Goal: Information Seeking & Learning: Find specific fact

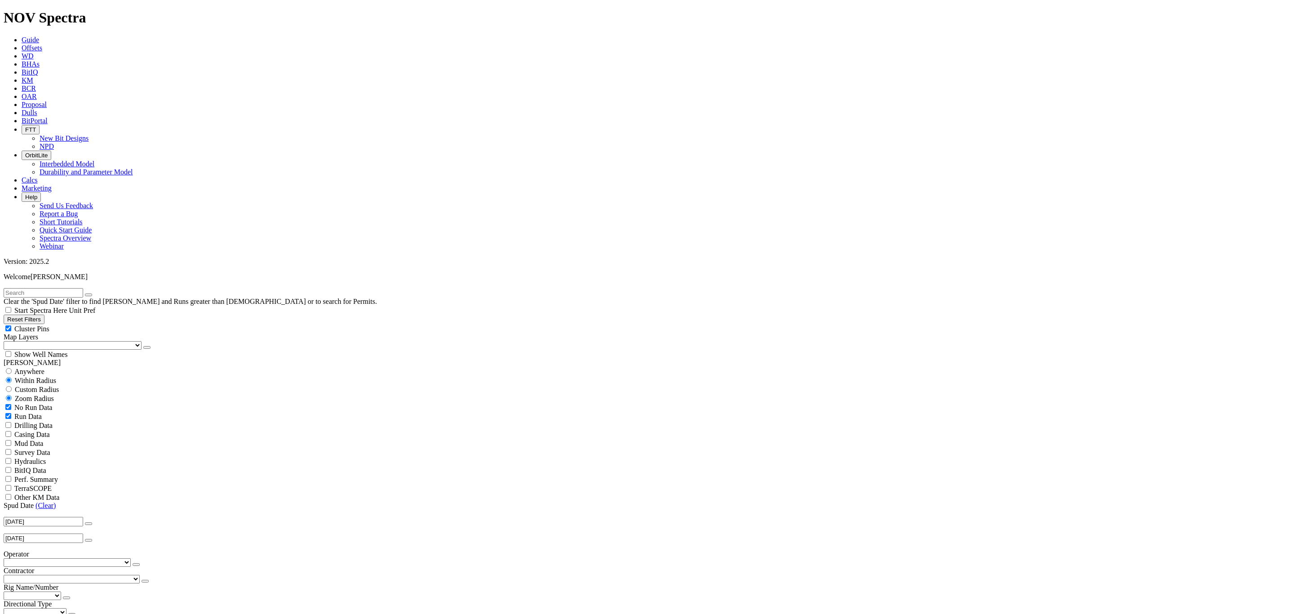
click at [73, 288] on input "text" at bounding box center [44, 292] width 80 height 9
type input "W2"
drag, startPoint x: 51, startPoint y: 227, endPoint x: 84, endPoint y: 290, distance: 71.1
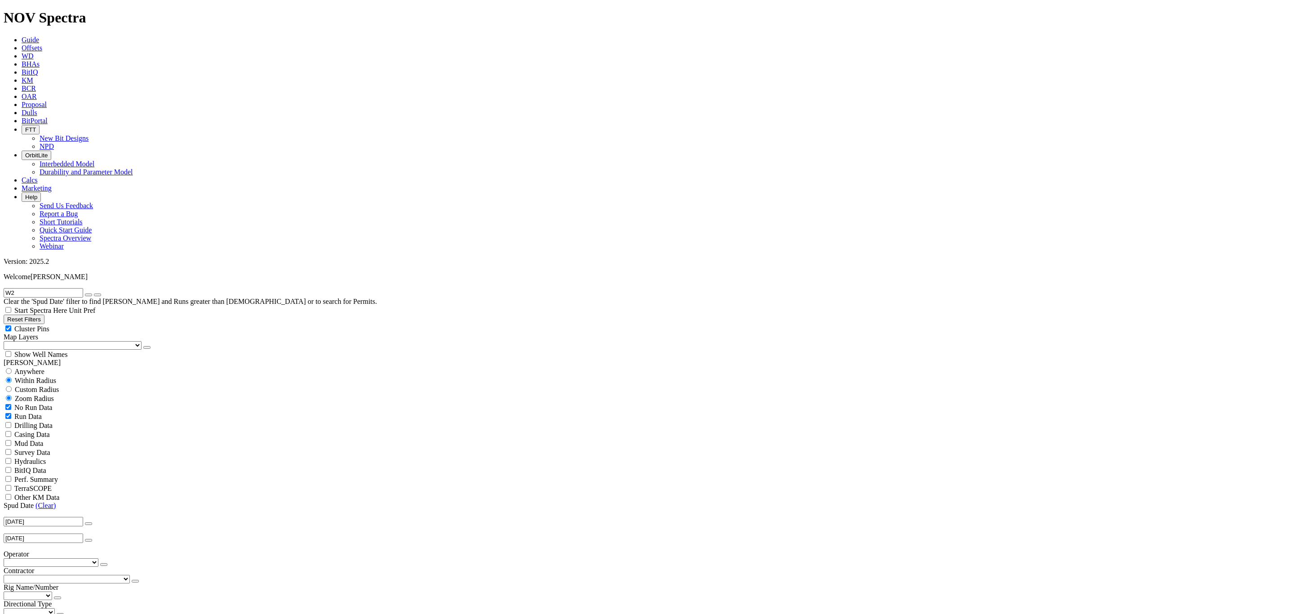
click at [51, 501] on link "(Clear)" at bounding box center [45, 505] width 20 height 8
select select "8.5"
checkbox input "false"
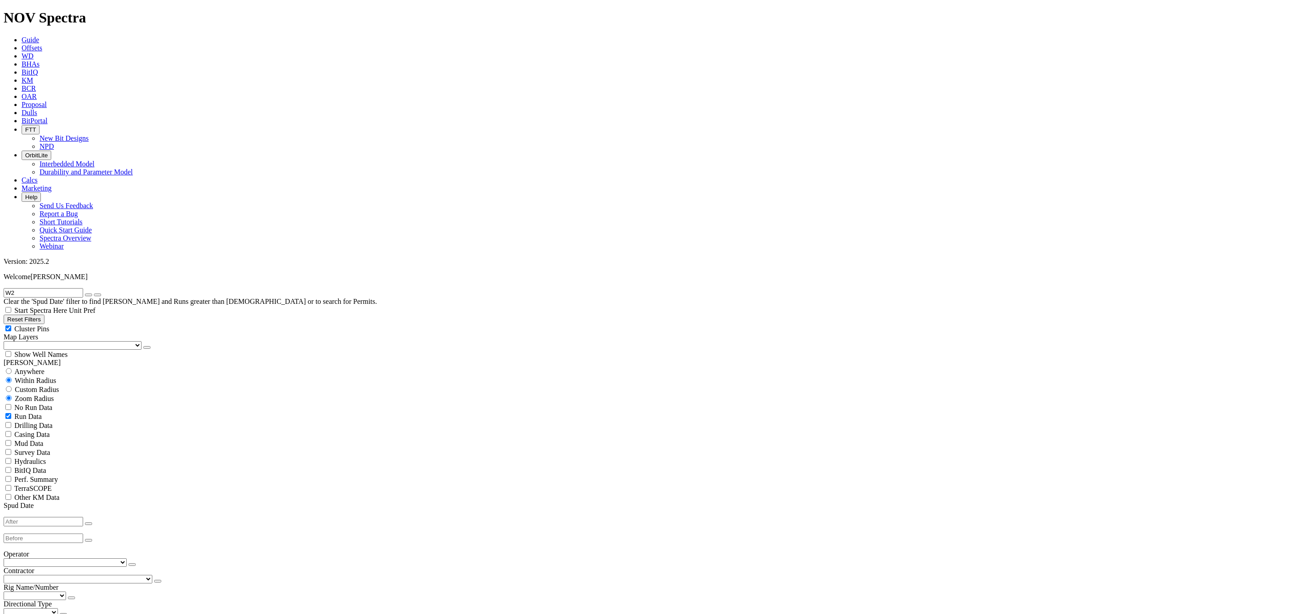
select select "? number:8.5 ?"
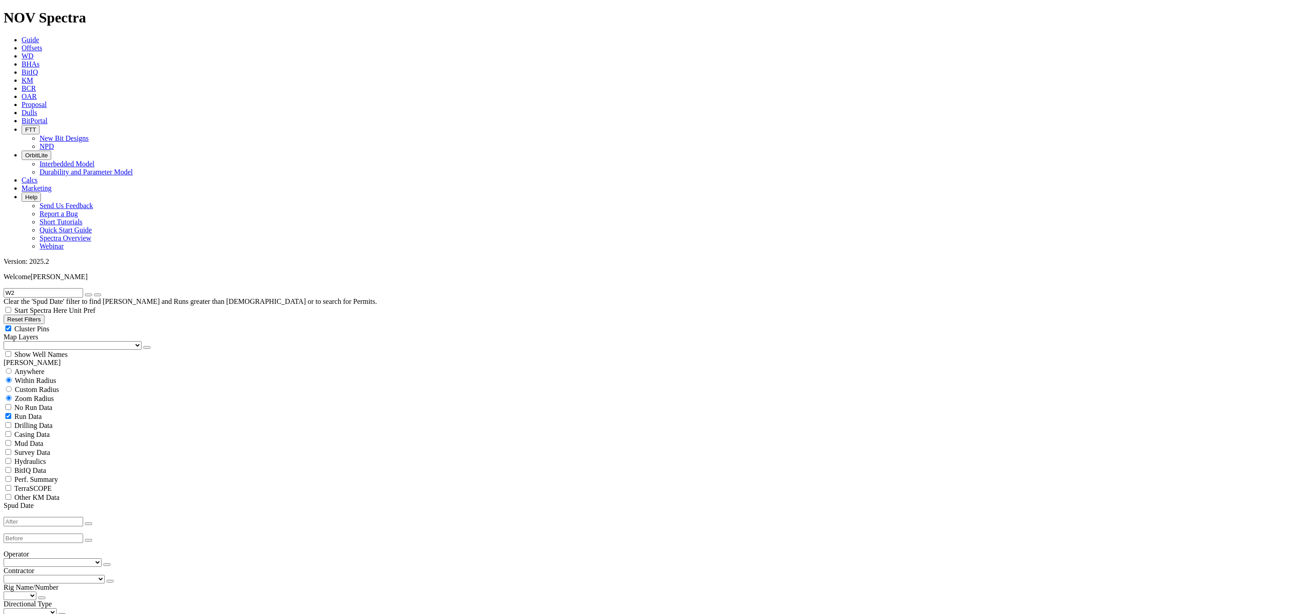
click at [50, 288] on input "W2" at bounding box center [44, 292] width 80 height 9
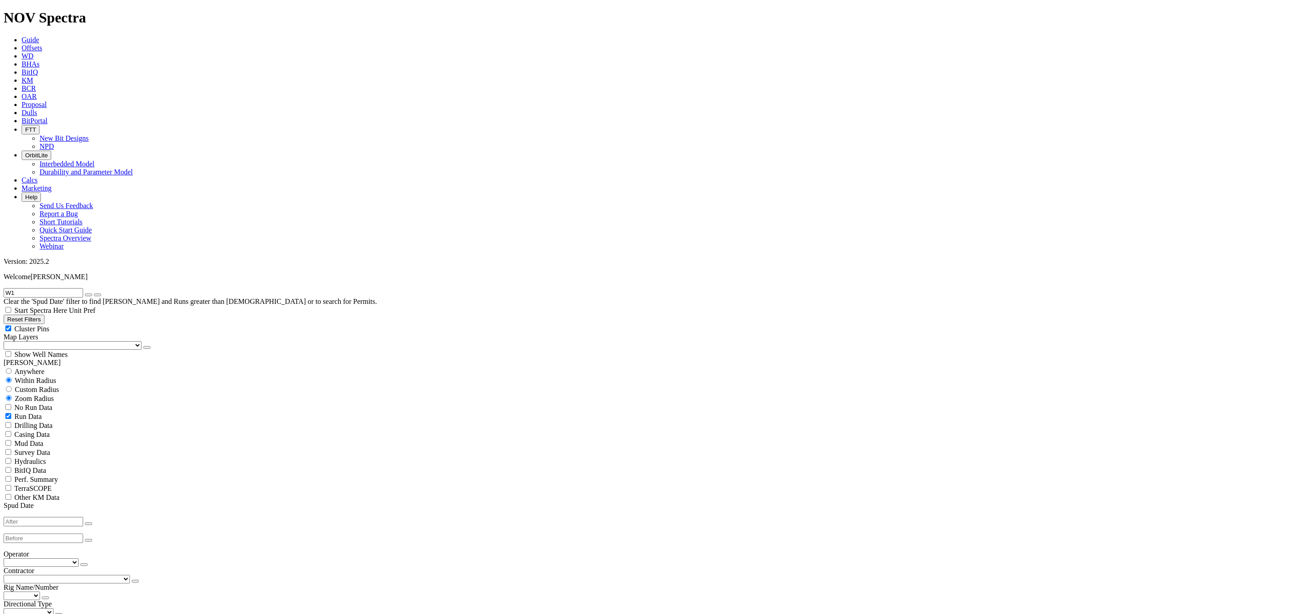
drag, startPoint x: 23, startPoint y: 40, endPoint x: -20, endPoint y: 31, distance: 44.2
type input "W"
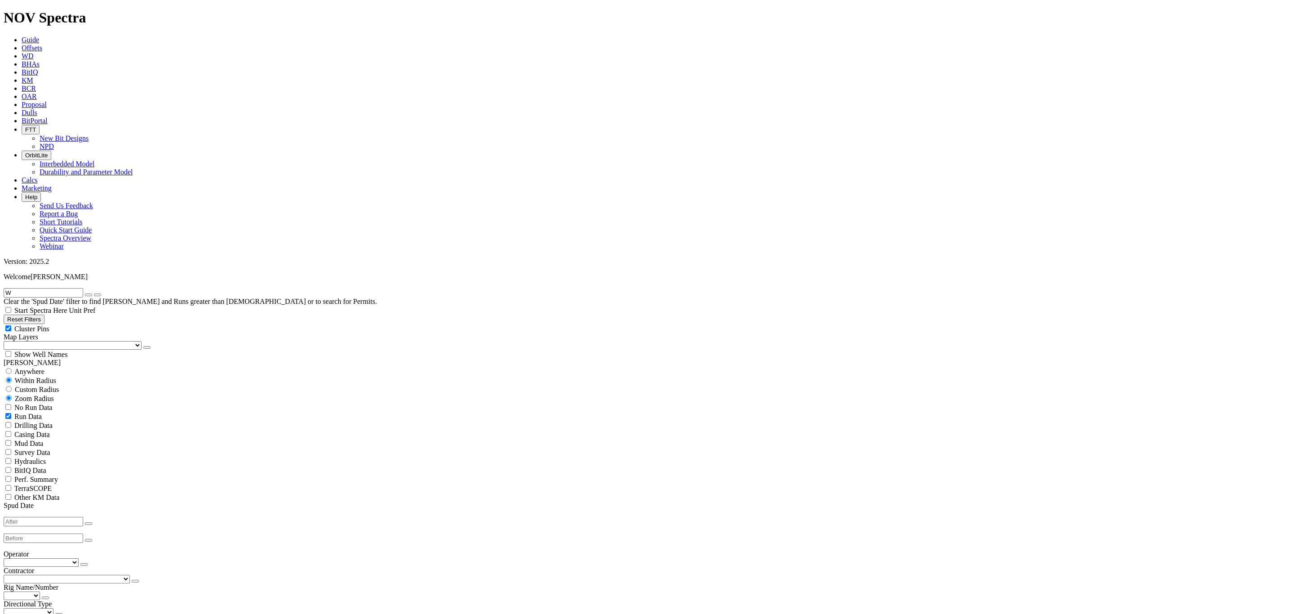
click at [89, 295] on icon "button" at bounding box center [89, 295] width 0 height 0
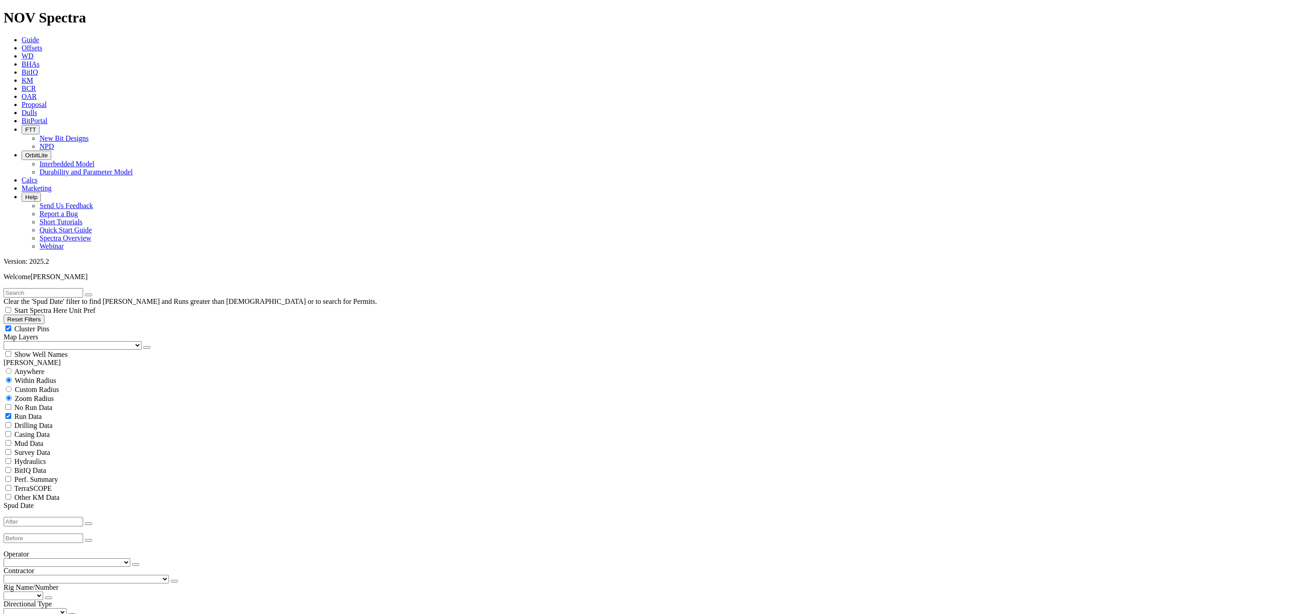
click at [48, 558] on select "Eog Resources - (2352) Xto Energy - (1528) Pioneer Natural Resources - (1066) C…" at bounding box center [67, 562] width 127 height 9
click at [7, 558] on select "Eog Resources - (2352) Xto Energy - (1528) Pioneer Natural Resources - (1066) C…" at bounding box center [67, 562] width 127 height 9
